Goal: Find specific page/section: Find specific page/section

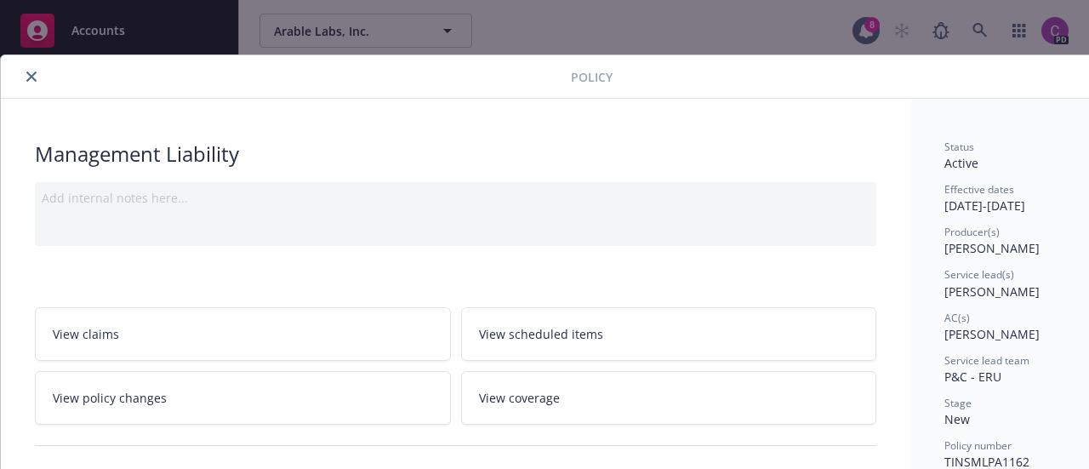
scroll to position [0, 6]
click at [20, 70] on button "close" at bounding box center [25, 76] width 20 height 20
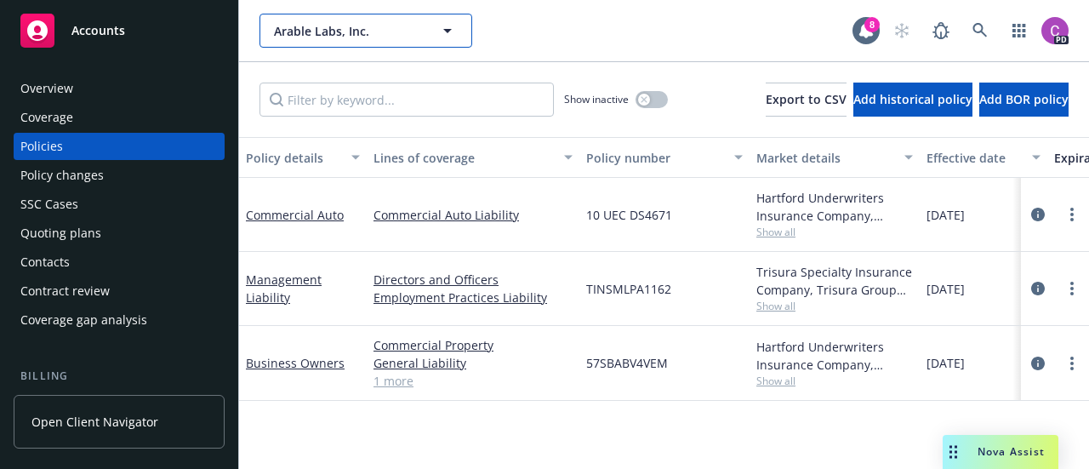
click at [447, 26] on icon "button" at bounding box center [447, 30] width 20 height 20
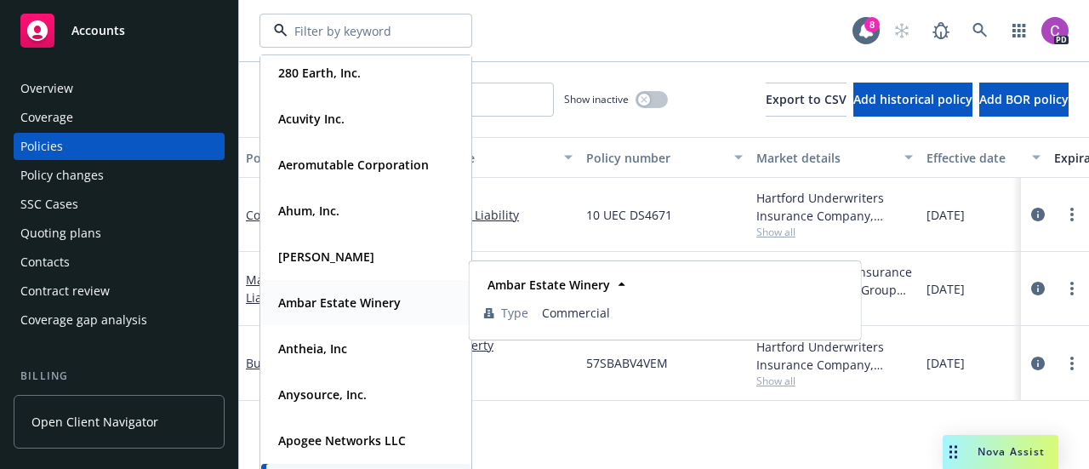
scroll to position [54, 0]
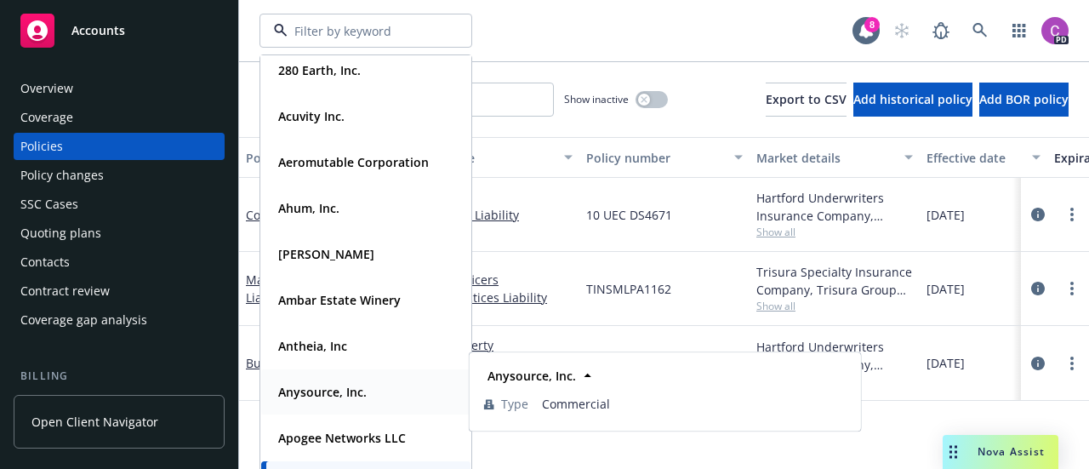
click at [327, 387] on strong "Anysource, Inc." at bounding box center [322, 392] width 88 height 16
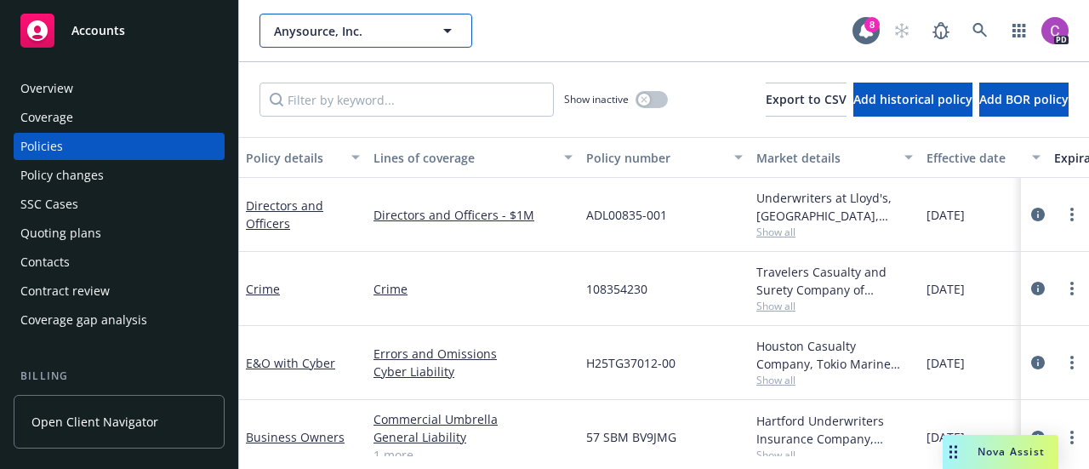
click at [455, 24] on icon "button" at bounding box center [447, 30] width 20 height 20
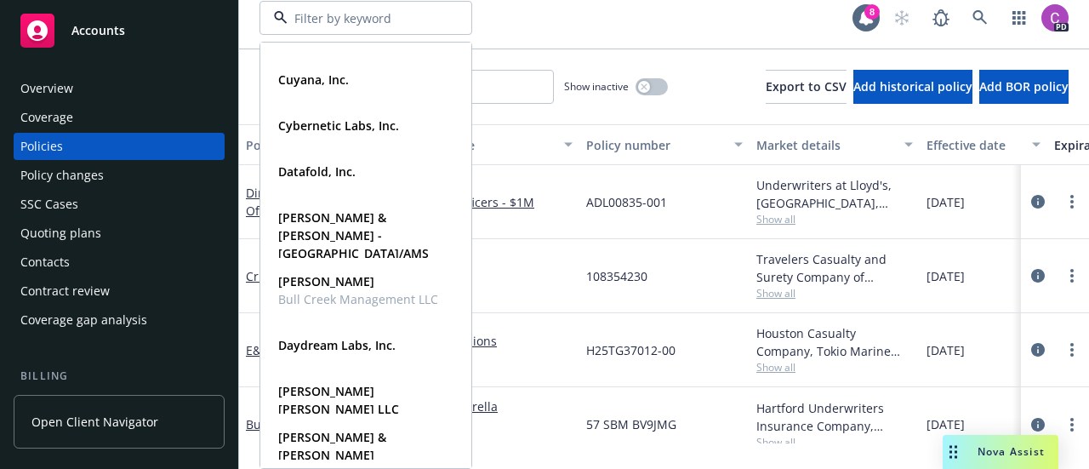
scroll to position [2032, 0]
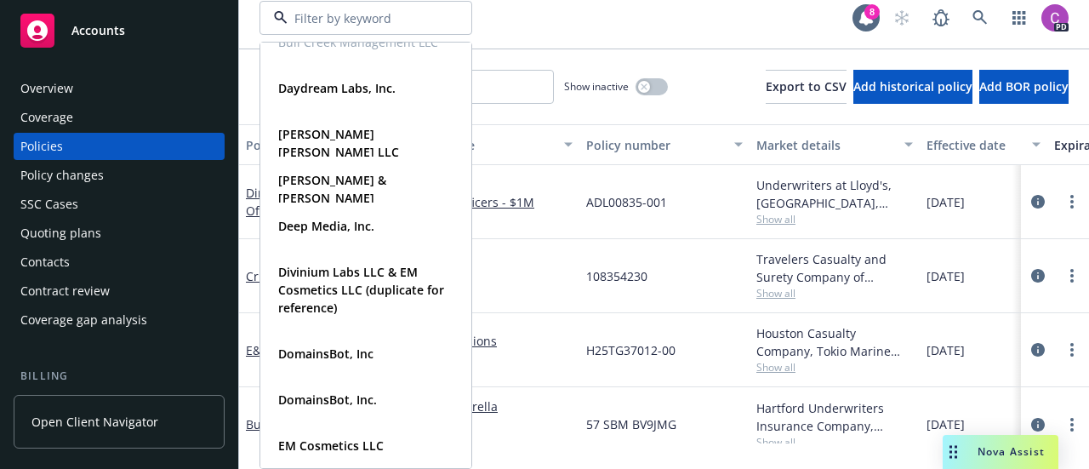
click at [110, 20] on div "Accounts" at bounding box center [118, 31] width 197 height 34
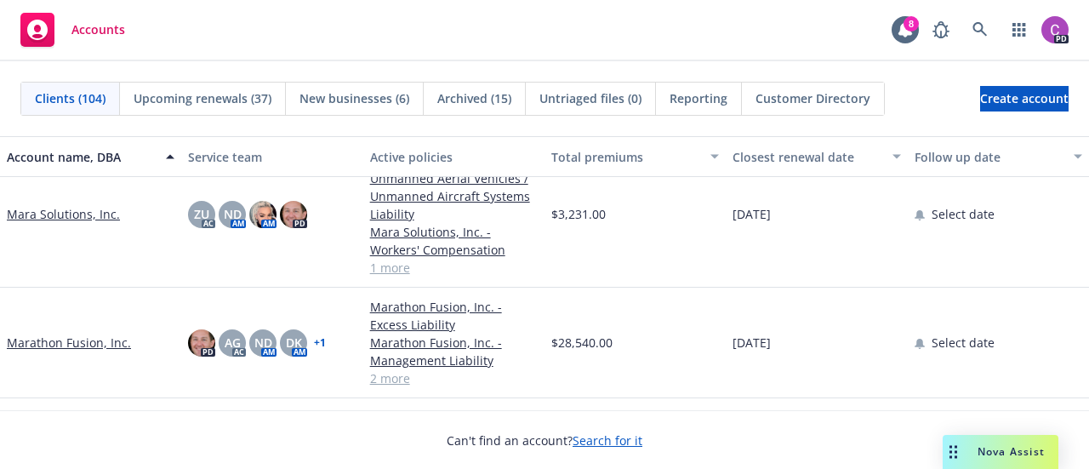
scroll to position [4867, 0]
click at [58, 348] on link "Marathon Fusion, Inc." at bounding box center [69, 342] width 124 height 18
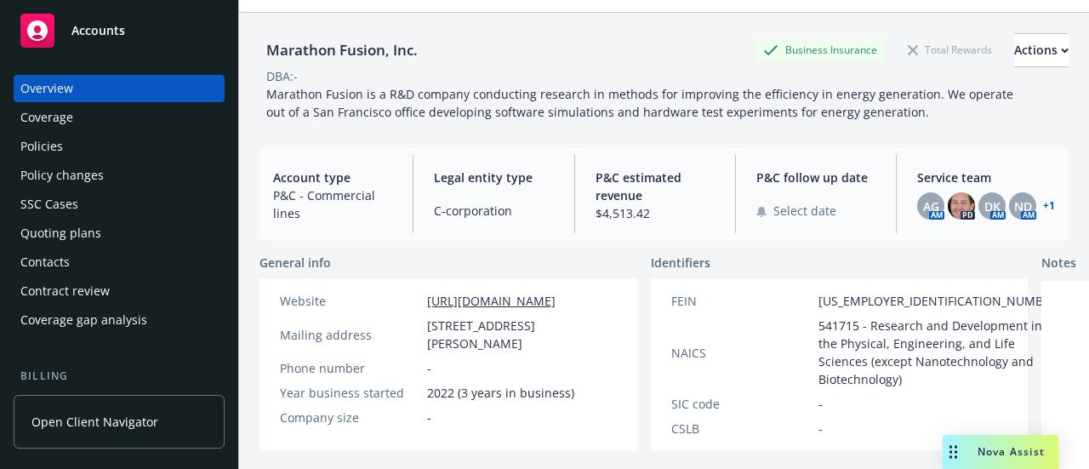
scroll to position [49, 0]
click at [115, 147] on div "Policies" at bounding box center [118, 146] width 197 height 27
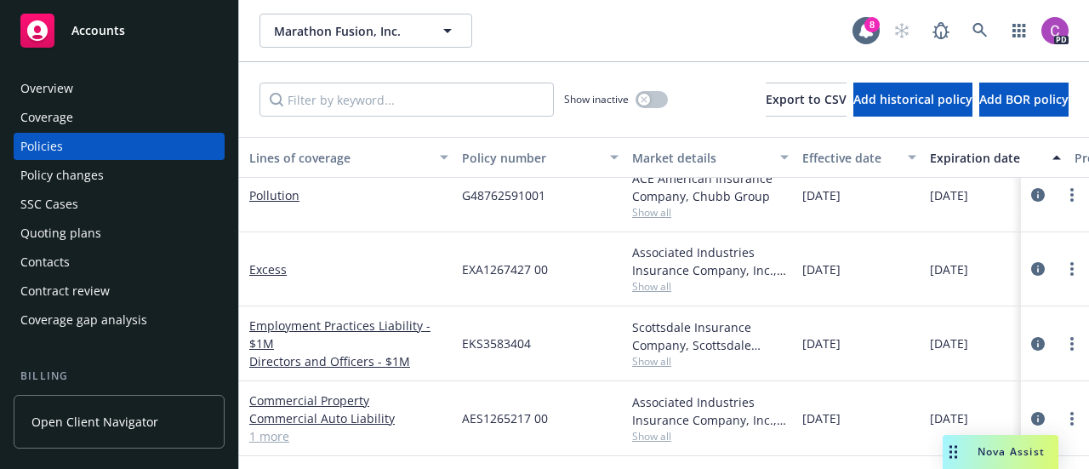
scroll to position [31, 0]
